Goal: Communication & Community: Participate in discussion

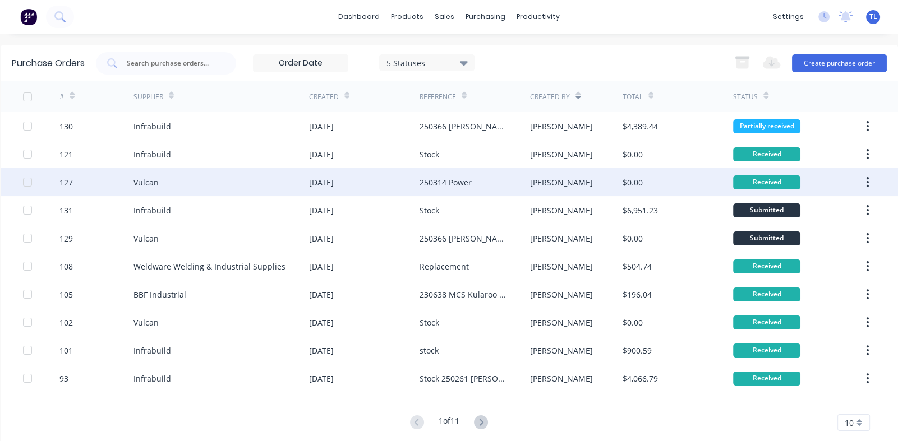
click at [157, 175] on div "Vulcan" at bounding box center [220, 182] width 175 height 28
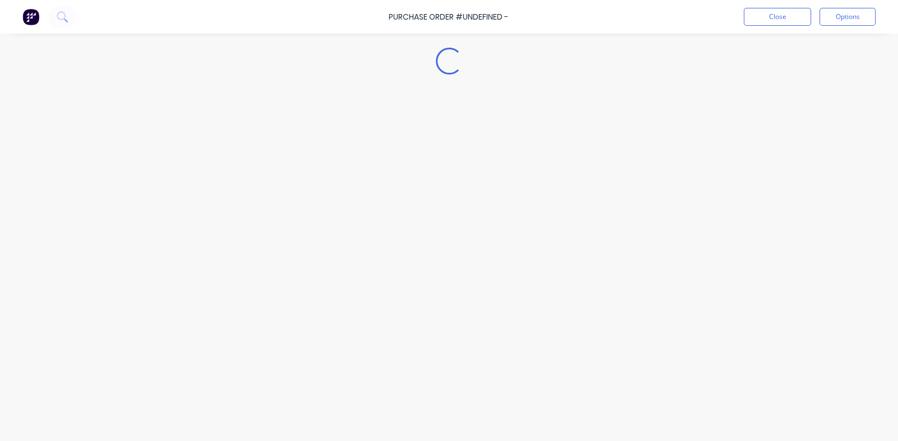
type textarea "x"
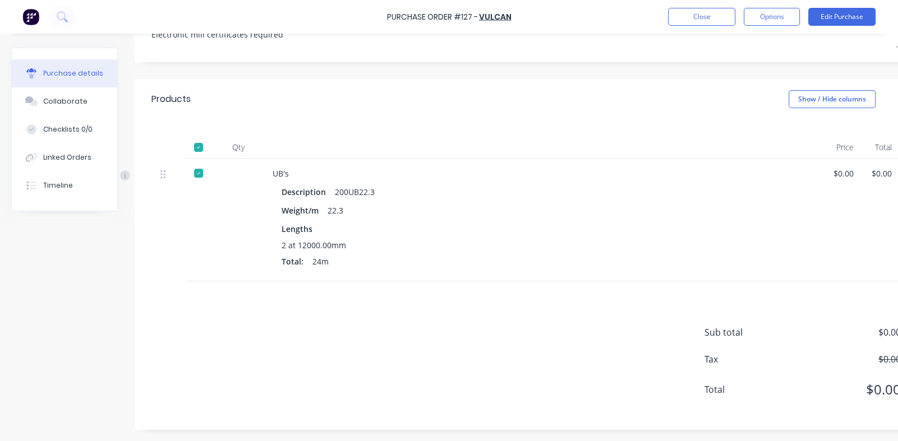
scroll to position [199, 0]
click at [52, 100] on div "Collaborate" at bounding box center [65, 101] width 44 height 10
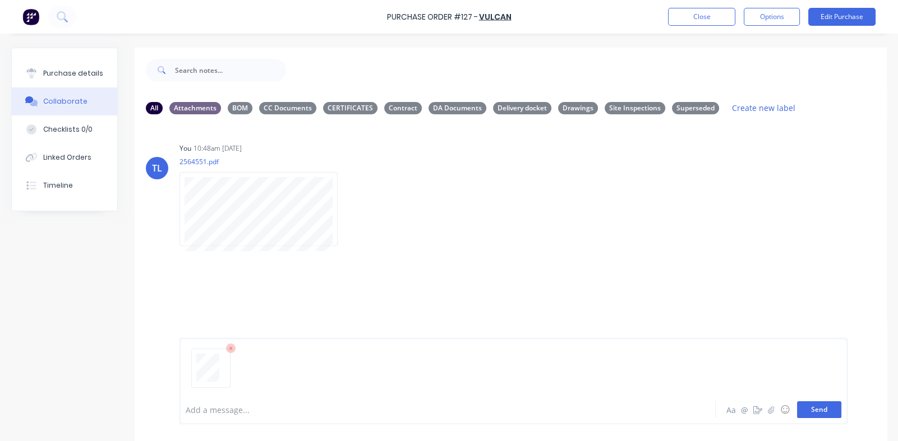
click at [808, 408] on button "Send" at bounding box center [819, 409] width 44 height 17
click at [269, 326] on icon "button" at bounding box center [269, 327] width 3 height 13
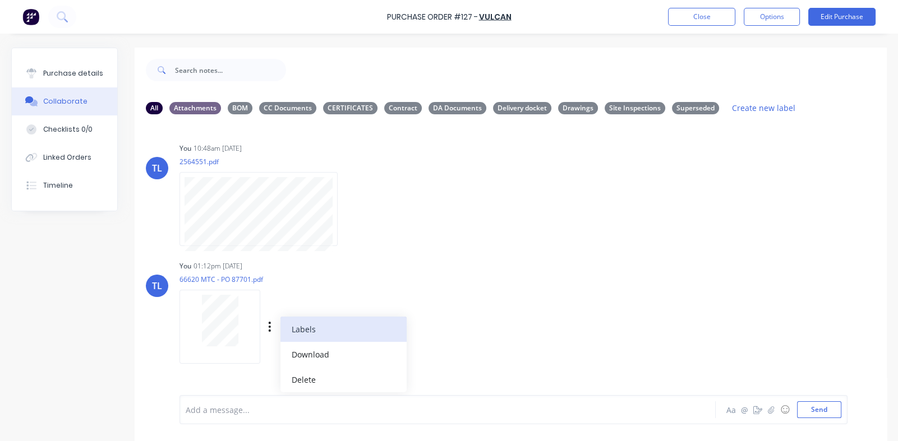
click at [303, 330] on button "Labels" at bounding box center [343, 329] width 126 height 25
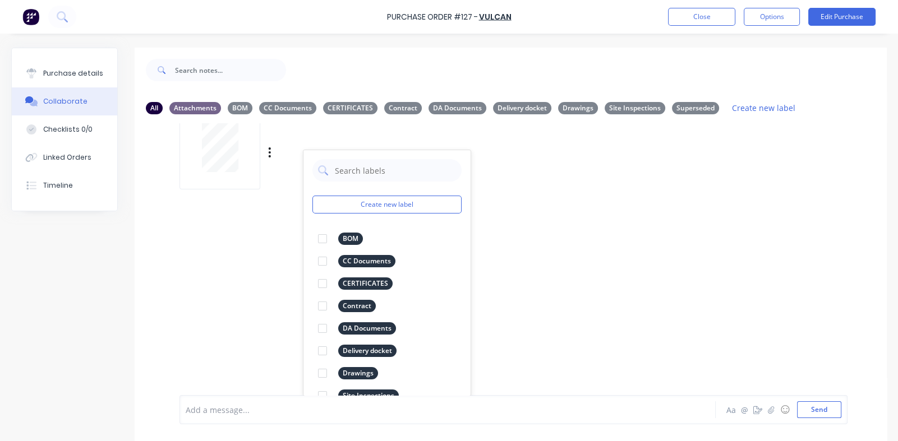
scroll to position [175, 0]
click at [325, 281] on div at bounding box center [322, 283] width 22 height 22
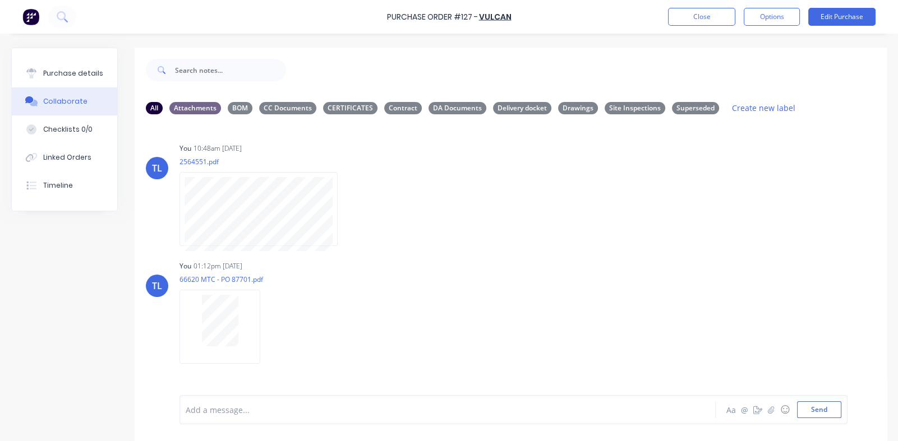
click at [612, 255] on div "TL You 10:48am [DATE] 2564551.pdf Labels Download Delete TL You 01:12pm [DATE] …" at bounding box center [511, 259] width 752 height 272
click at [817, 414] on button "Send" at bounding box center [819, 409] width 44 height 17
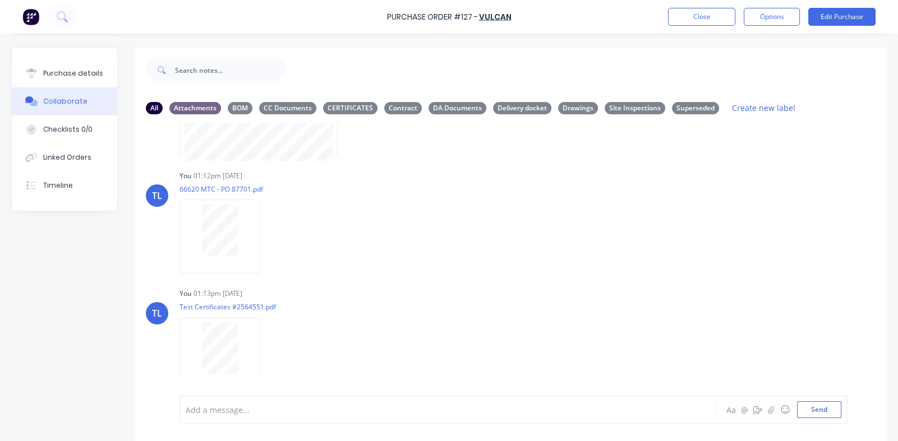
scroll to position [91, 0]
click at [269, 348] on icon "button" at bounding box center [270, 353] width 2 height 10
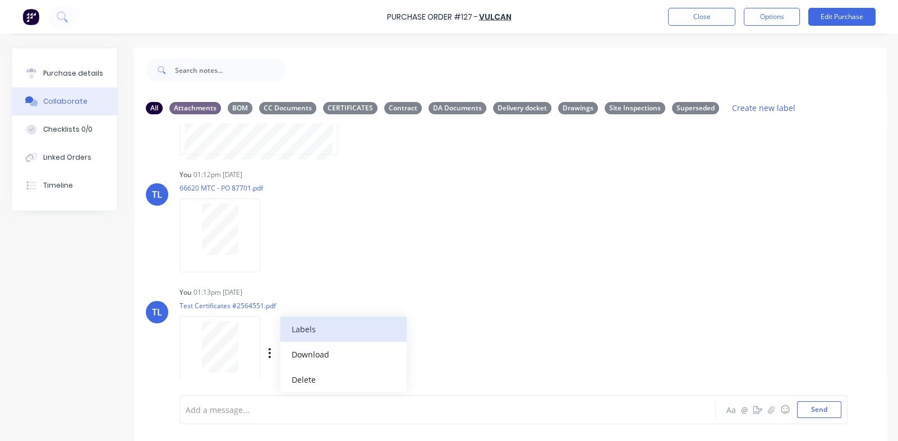
click at [306, 334] on button "Labels" at bounding box center [343, 329] width 126 height 25
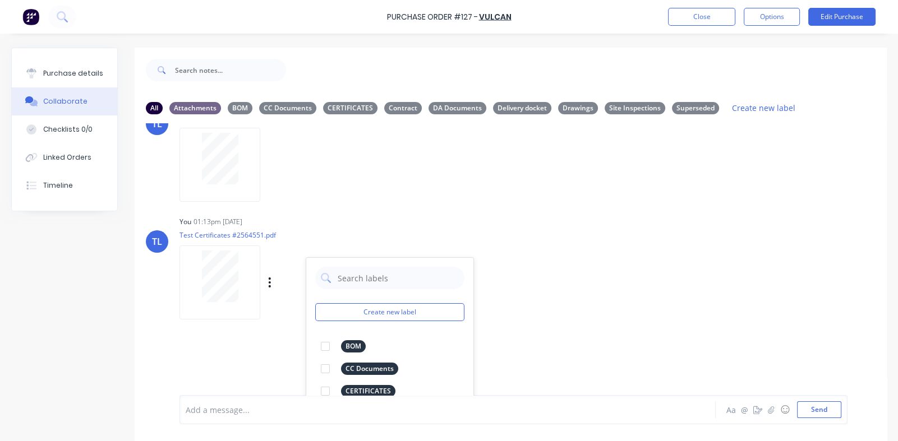
scroll to position [271, 0]
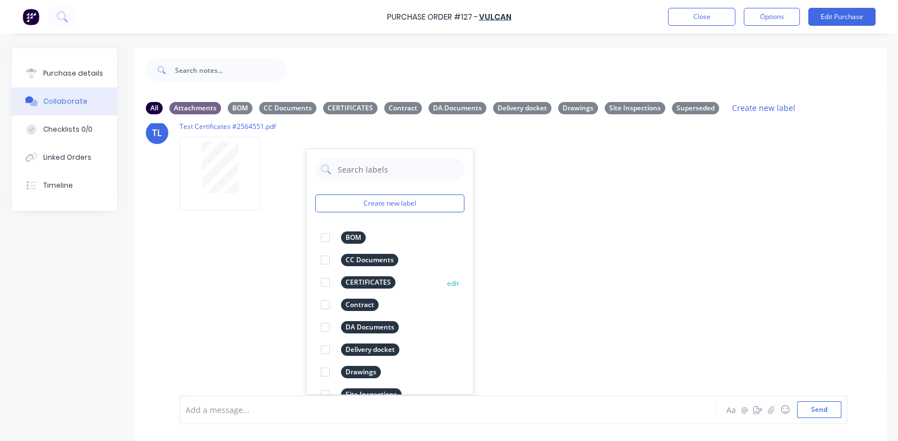
click at [325, 280] on div at bounding box center [325, 282] width 22 height 22
click at [631, 273] on div "TL You 10:48am [DATE] 2564551.pdf Labels Download Delete TL You 01:12pm [DATE] …" at bounding box center [511, 259] width 752 height 272
